Goal: Communication & Community: Answer question/provide support

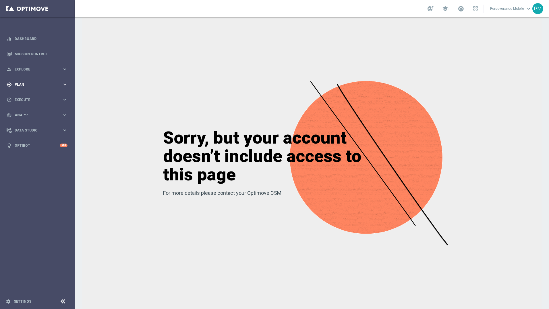
click at [42, 91] on div "gps_fixed Plan keyboard_arrow_right" at bounding box center [37, 84] width 74 height 15
click at [32, 114] on span "Templates" at bounding box center [35, 113] width 41 height 3
click at [29, 124] on link "Optimail" at bounding box center [39, 122] width 42 height 5
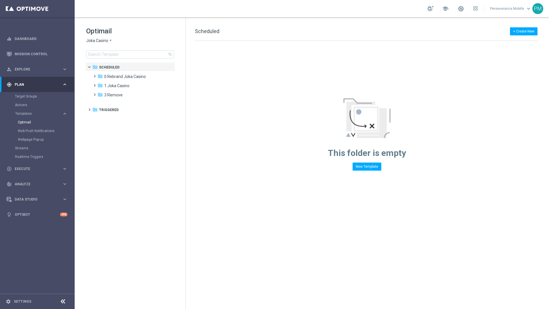
click at [105, 44] on div "Optimail Joka Casino arrow_drop_down × Joka Casino search" at bounding box center [135, 42] width 99 height 32
drag, startPoint x: 113, startPoint y: 40, endPoint x: 110, endPoint y: 41, distance: 3.3
click at [110, 41] on div "Joka Casino arrow_drop_down × Joka Casino" at bounding box center [130, 40] width 88 height 5
click at [110, 41] on icon "arrow_drop_down" at bounding box center [110, 40] width 5 height 5
click at [105, 93] on div "Casino Joka" at bounding box center [107, 95] width 43 height 7
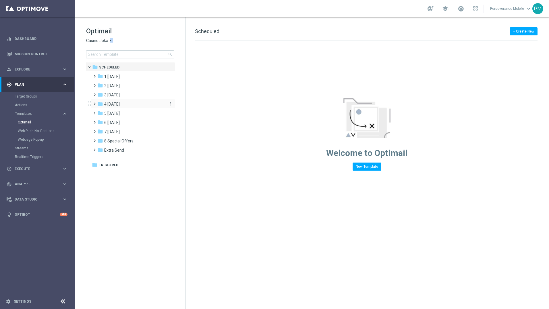
click at [121, 107] on div "folder 4 [DATE]" at bounding box center [130, 104] width 66 height 7
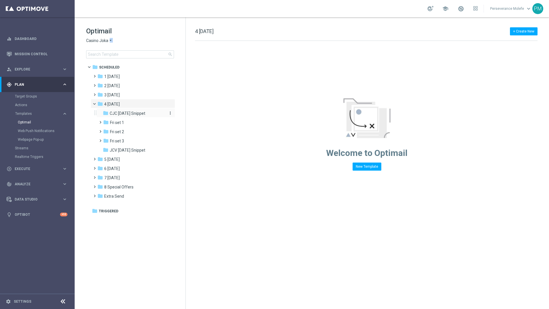
click at [130, 113] on span "CJC [DATE] Snippet" at bounding box center [128, 113] width 36 height 5
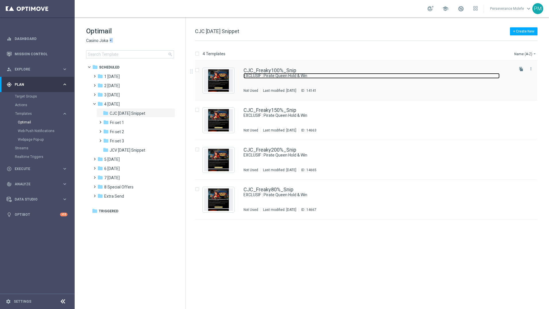
click at [260, 73] on link "EXCLUSIF : Pirate Queen Hold & Win" at bounding box center [372, 75] width 256 height 5
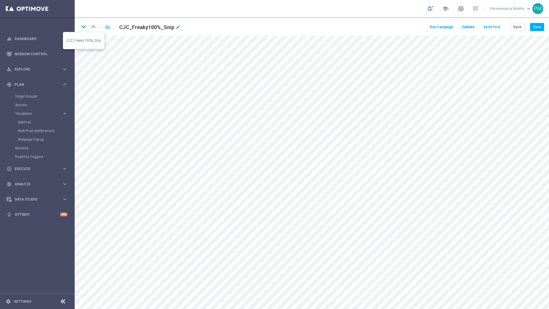
click at [80, 25] on icon "keyboard_arrow_down" at bounding box center [83, 26] width 9 height 9
click at [84, 27] on icon "keyboard_arrow_down" at bounding box center [83, 26] width 9 height 9
click at [83, 29] on icon "keyboard_arrow_down" at bounding box center [83, 26] width 9 height 9
click at [521, 25] on button "Back" at bounding box center [518, 27] width 14 height 8
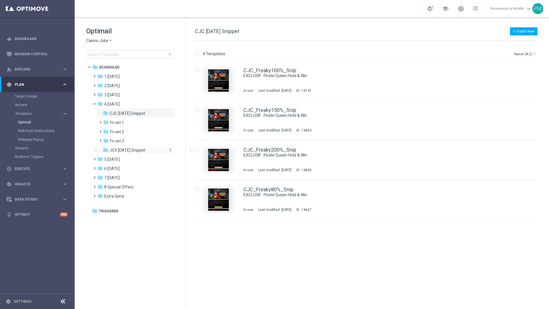
click at [140, 147] on div "folder JCV [DATE] Snippet" at bounding box center [133, 150] width 61 height 7
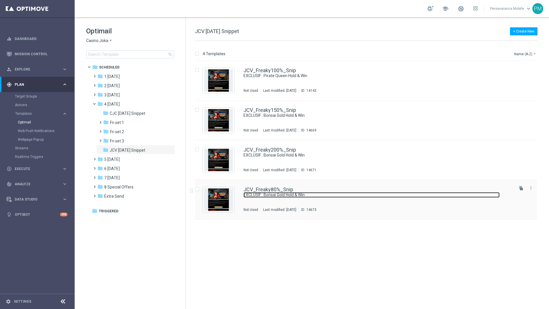
click at [279, 193] on link "EXCLUSIF : Bonsai Gold Hold & Win" at bounding box center [372, 194] width 256 height 5
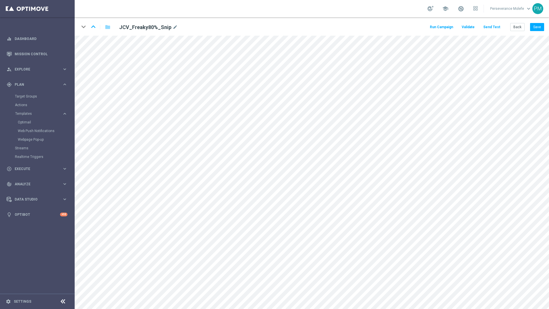
click at [518, 32] on div "keyboard_arrow_down keyboard_arrow_up folder JCV_Freaky80%_Snip mode_edit Run C…" at bounding box center [312, 26] width 475 height 18
click at [95, 30] on icon "keyboard_arrow_up" at bounding box center [93, 26] width 9 height 9
click at [516, 29] on button "Back" at bounding box center [518, 27] width 14 height 8
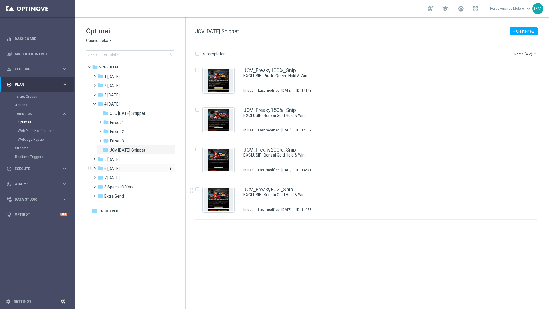
click at [125, 171] on div "folder 6 [DATE]" at bounding box center [130, 168] width 66 height 7
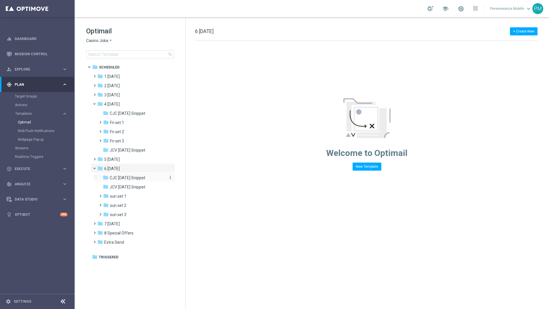
click at [143, 174] on div "folder CJC [DATE] Snippet" at bounding box center [133, 177] width 61 height 7
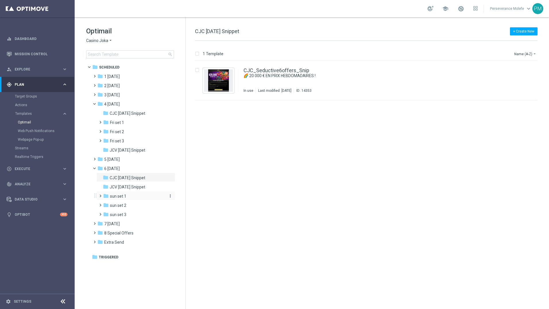
click at [134, 198] on div "folder sun set 1" at bounding box center [133, 196] width 61 height 7
click at [132, 221] on div "folder sun set 3" at bounding box center [133, 223] width 61 height 7
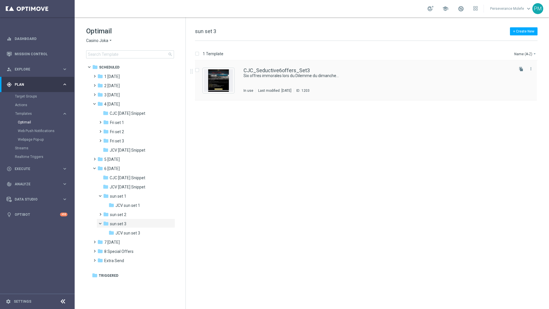
click at [516, 63] on div "CJC_Seductive6offers_Set3 Six offres immorales lors du Dilemme du dimanche... I…" at bounding box center [366, 81] width 342 height 40
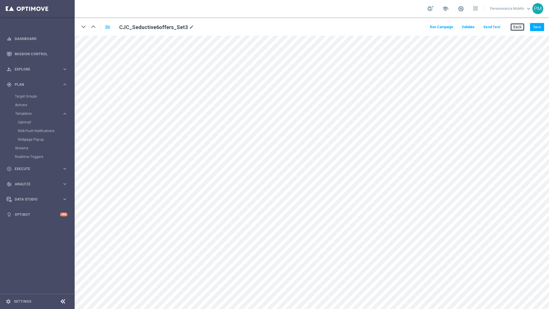
click at [519, 27] on button "Back" at bounding box center [518, 27] width 14 height 8
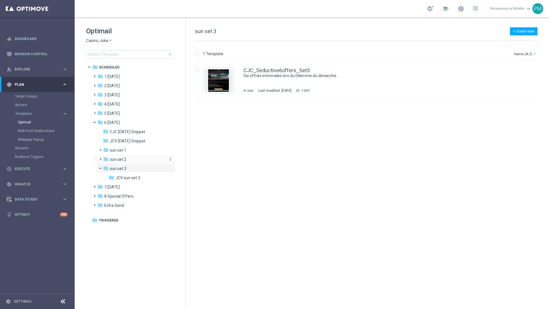
click at [128, 160] on div "folder sun set 2" at bounding box center [133, 159] width 61 height 7
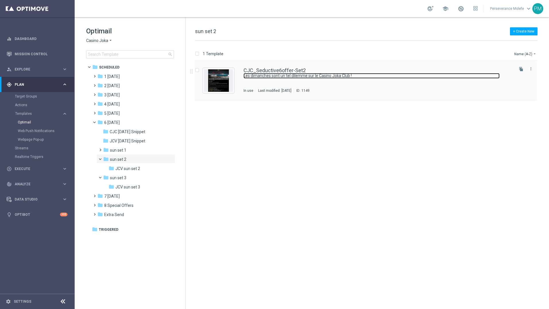
click at [270, 73] on link "Les dimanches sont un tel dilemme sur le Casino Joka Club !" at bounding box center [372, 75] width 256 height 5
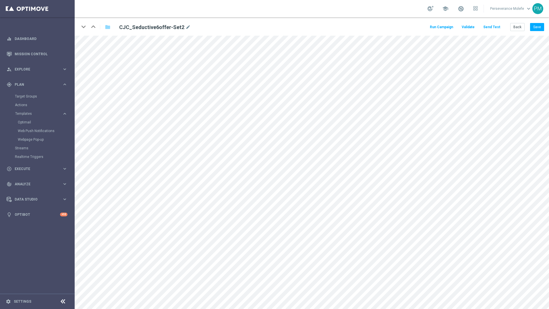
click at [491, 25] on button "Send Test" at bounding box center [492, 27] width 19 height 8
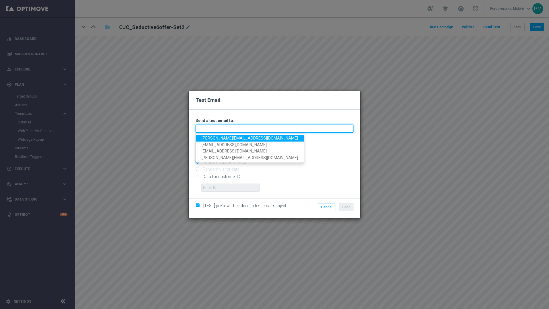
click at [261, 129] on input "text" at bounding box center [275, 128] width 158 height 8
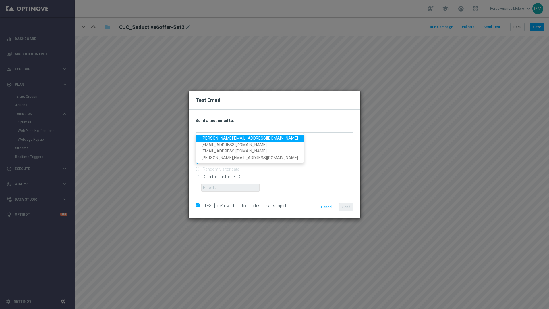
click at [242, 139] on link "[PERSON_NAME][EMAIL_ADDRESS][DOMAIN_NAME]" at bounding box center [250, 138] width 108 height 7
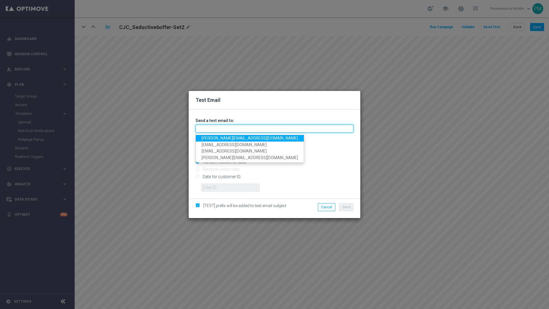
type input "[PERSON_NAME][EMAIL_ADDRESS][DOMAIN_NAME]"
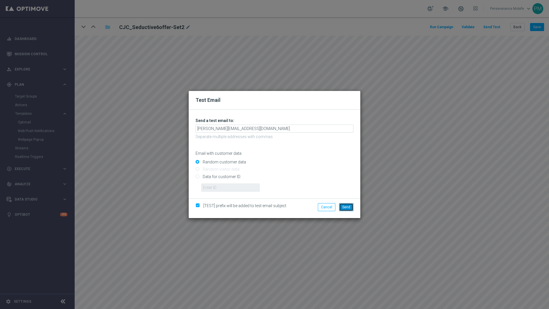
click at [343, 205] on span "Send" at bounding box center [347, 207] width 8 height 4
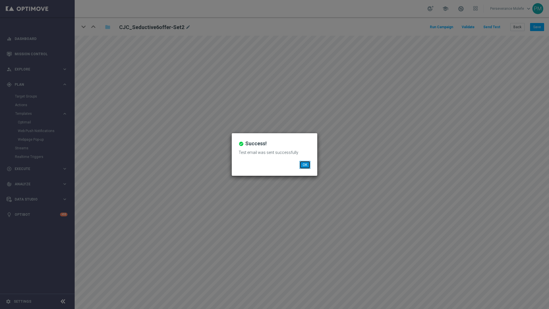
click at [307, 165] on button "OK" at bounding box center [305, 165] width 11 height 8
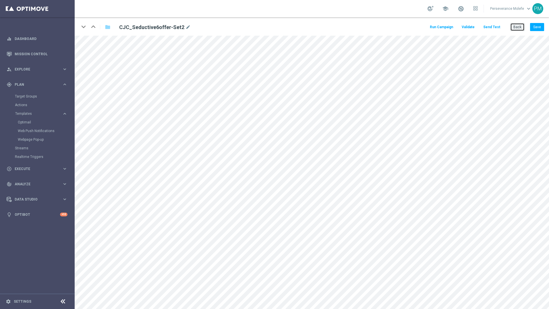
click at [515, 25] on button "Back" at bounding box center [518, 27] width 14 height 8
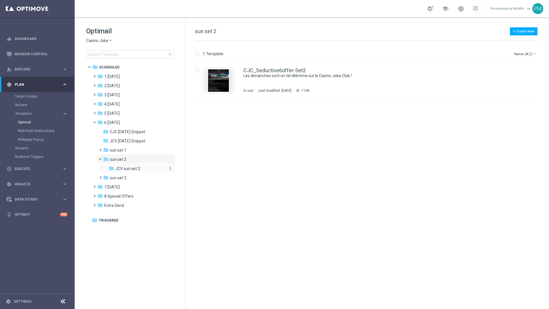
click at [140, 170] on div "folder JCV sun set 2" at bounding box center [137, 168] width 57 height 7
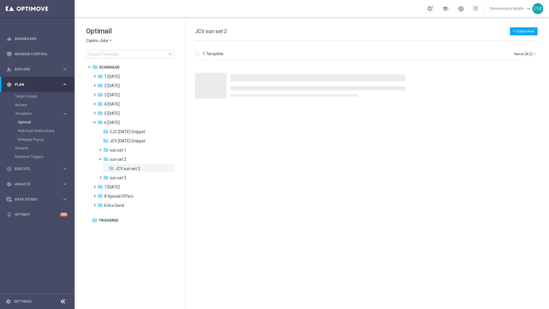
click at [140, 170] on div "folder JCV sun set 2" at bounding box center [137, 168] width 57 height 7
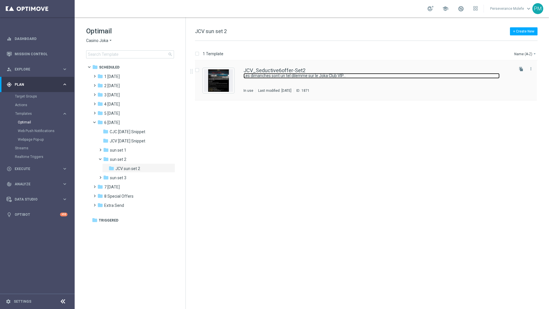
click at [270, 73] on link "Les dimanches sont un tel dilemme sur le Joka Club VIP..." at bounding box center [372, 75] width 256 height 5
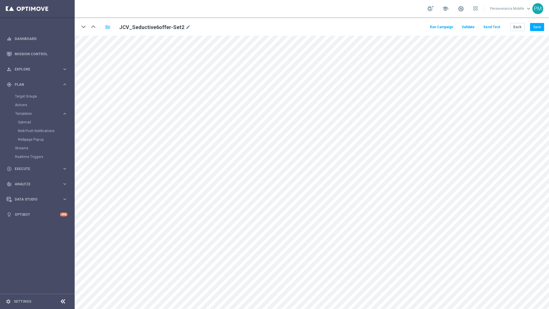
click at [501, 26] on button "Send Test" at bounding box center [492, 27] width 19 height 8
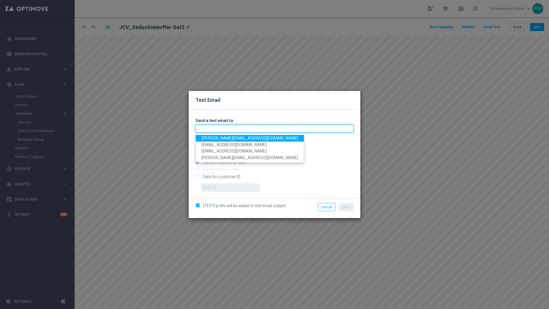
click at [232, 128] on input "text" at bounding box center [275, 128] width 158 height 8
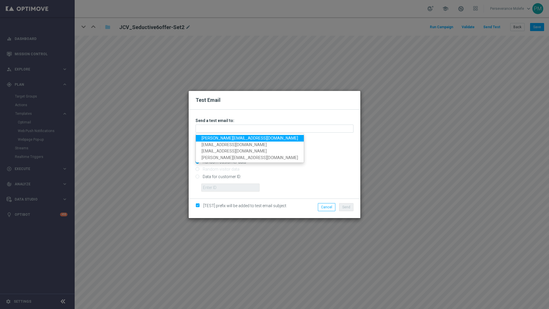
click at [223, 139] on link "[PERSON_NAME][EMAIL_ADDRESS][DOMAIN_NAME]" at bounding box center [250, 138] width 108 height 7
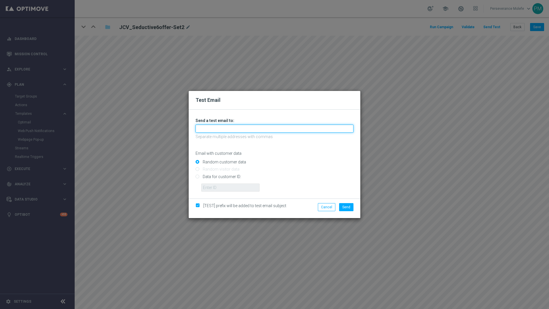
type input "[PERSON_NAME][EMAIL_ADDRESS][DOMAIN_NAME]"
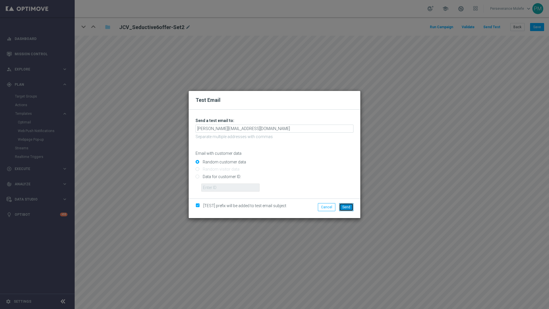
click at [348, 206] on span "Send" at bounding box center [347, 207] width 8 height 4
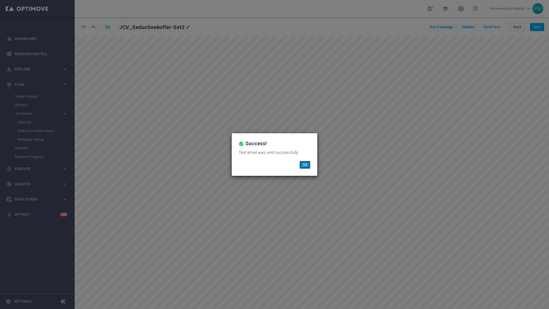
click at [305, 167] on button "OK" at bounding box center [305, 165] width 11 height 8
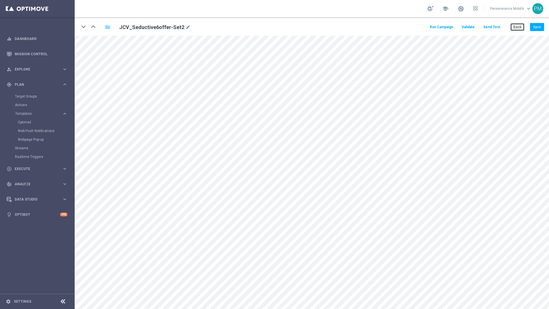
click at [520, 26] on button "Back" at bounding box center [518, 27] width 14 height 8
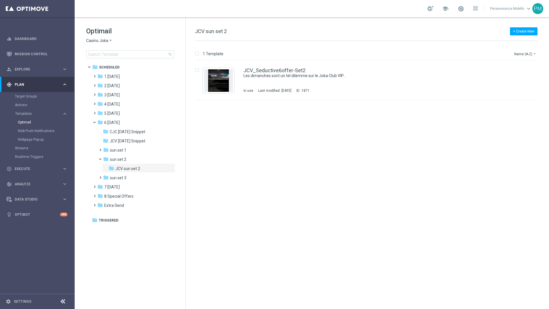
click at [99, 43] on span "Casino Joka" at bounding box center [97, 40] width 22 height 5
click at [0, 0] on span "Le Roi [PERSON_NAME]" at bounding box center [0, 0] width 0 height 0
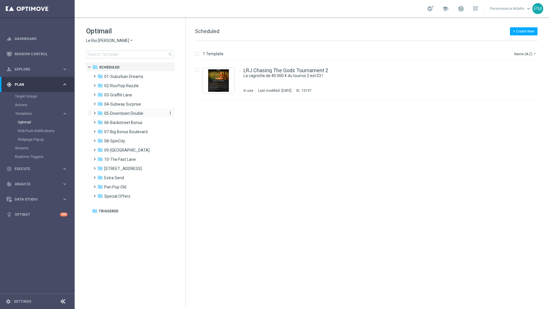
click at [126, 114] on span "05-Downtown Double" at bounding box center [123, 113] width 39 height 5
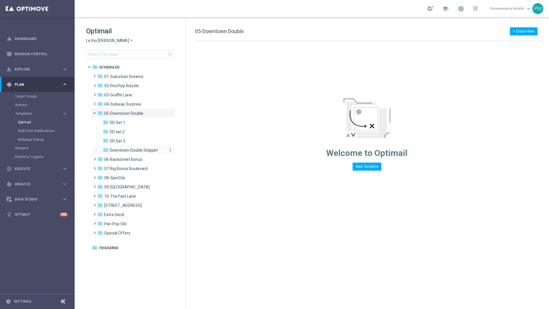
click at [126, 148] on span "Downtown Double Snippet" at bounding box center [134, 149] width 48 height 5
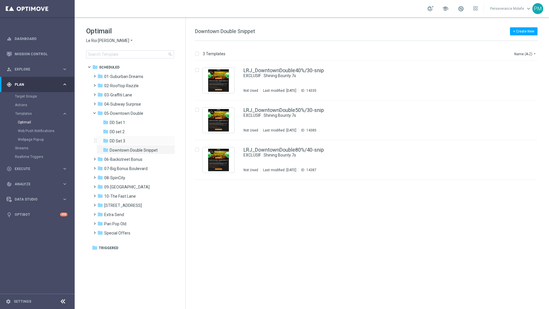
click at [129, 137] on div "folder DD Set 3 more_vert" at bounding box center [136, 140] width 79 height 9
click at [132, 119] on div "folder DD Set 1" at bounding box center [133, 122] width 61 height 7
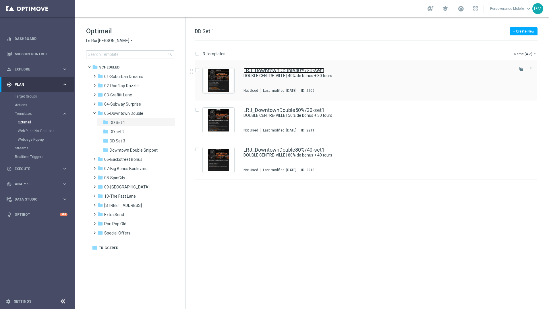
click at [252, 69] on link "LRJ_DowntownDouble40%/30-set1" at bounding box center [284, 70] width 81 height 5
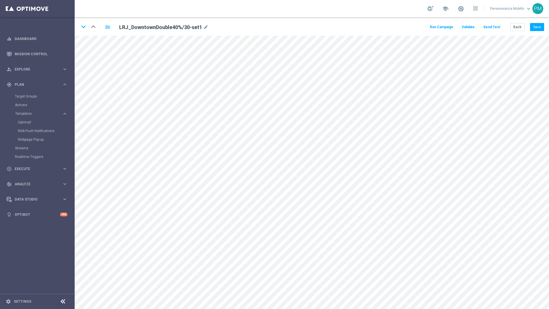
click at [491, 26] on button "Send Test" at bounding box center [492, 27] width 19 height 8
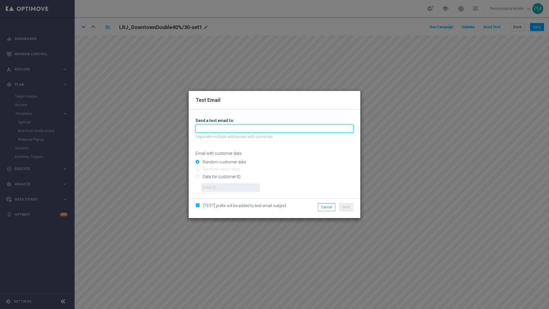
click at [273, 129] on input "text" at bounding box center [275, 128] width 158 height 8
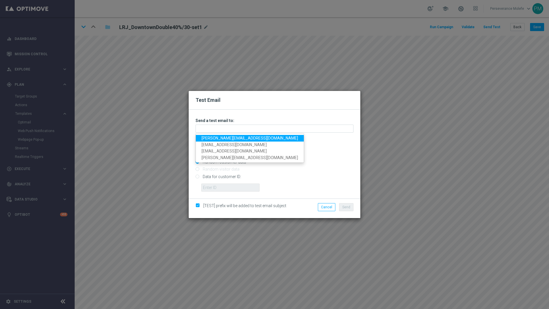
click at [235, 139] on link "[PERSON_NAME][EMAIL_ADDRESS][DOMAIN_NAME]" at bounding box center [250, 138] width 108 height 7
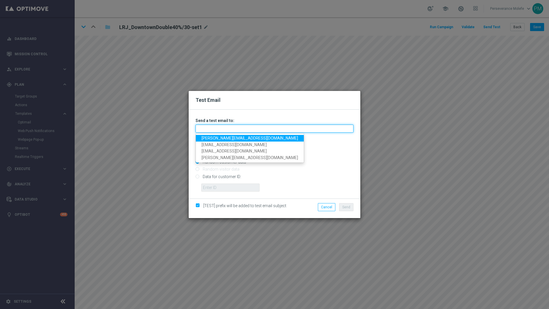
type input "[PERSON_NAME][EMAIL_ADDRESS][DOMAIN_NAME]"
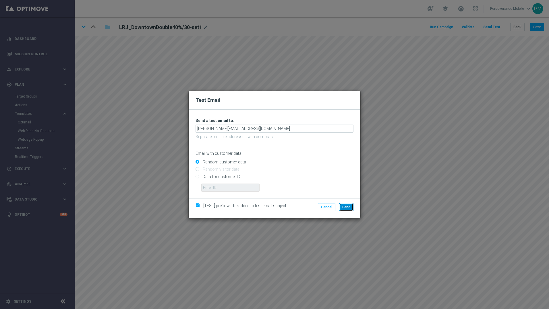
click at [347, 204] on button "Send" at bounding box center [346, 207] width 14 height 8
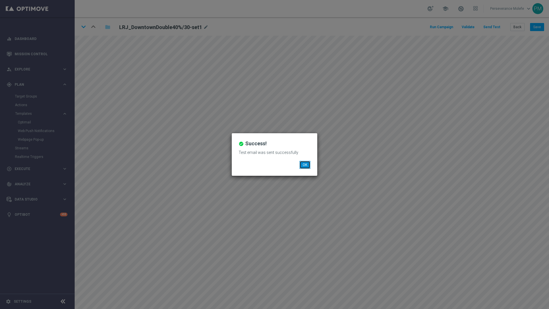
click at [305, 167] on button "OK" at bounding box center [305, 165] width 11 height 8
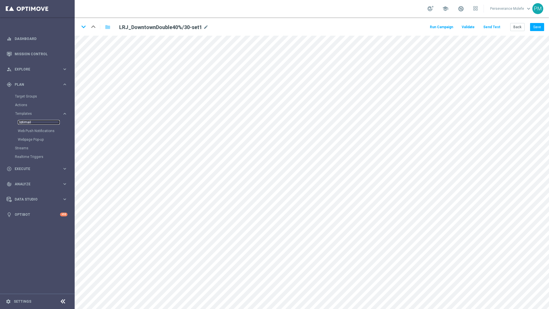
click at [28, 120] on link "Optimail" at bounding box center [39, 122] width 42 height 5
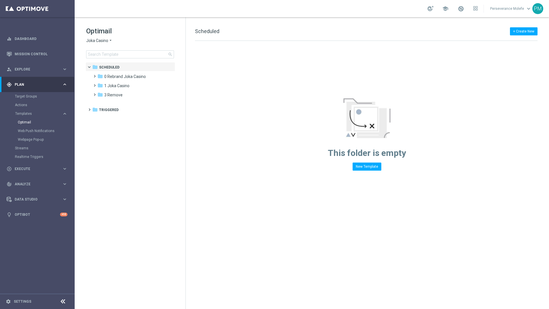
click at [106, 41] on span "Joka Casino" at bounding box center [97, 40] width 22 height 5
click at [0, 0] on span "Casino Joka" at bounding box center [0, 0] width 0 height 0
click at [116, 89] on div "folder 2 [DATE]" at bounding box center [130, 85] width 66 height 7
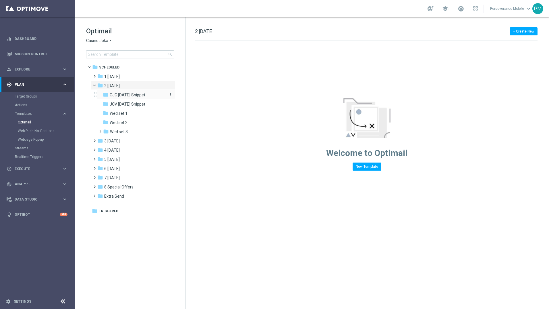
click at [129, 92] on div "folder CJC [DATE] Snippet" at bounding box center [133, 95] width 61 height 7
